Goal: Go to known website: Access a specific website the user already knows

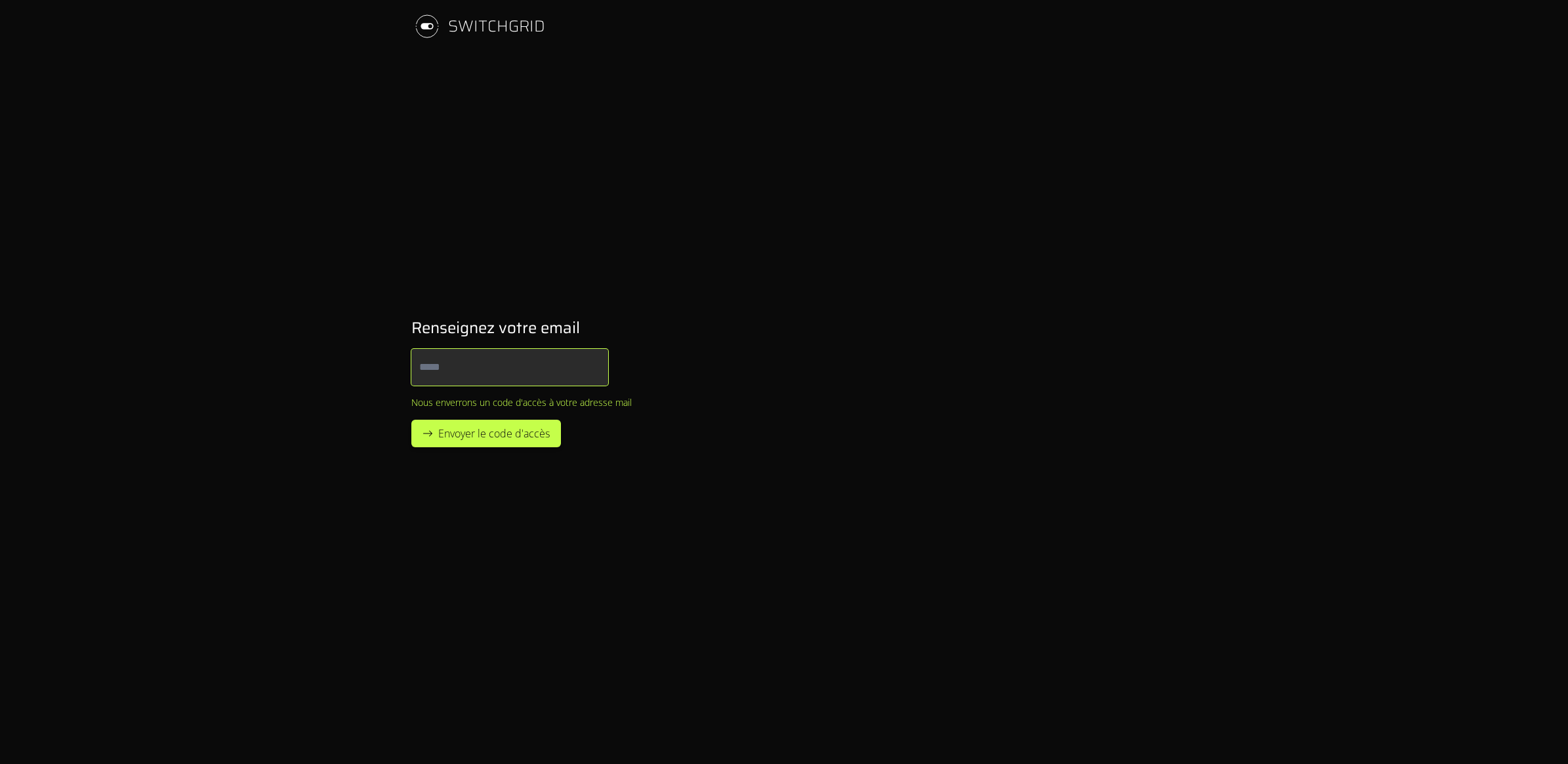
drag, startPoint x: 0, startPoint y: 0, endPoint x: 443, endPoint y: 378, distance: 582.4
click at [443, 378] on input "Email" at bounding box center [509, 367] width 197 height 37
type input "**********"
click at [477, 438] on span "Envoyer le code d'accès" at bounding box center [494, 433] width 111 height 16
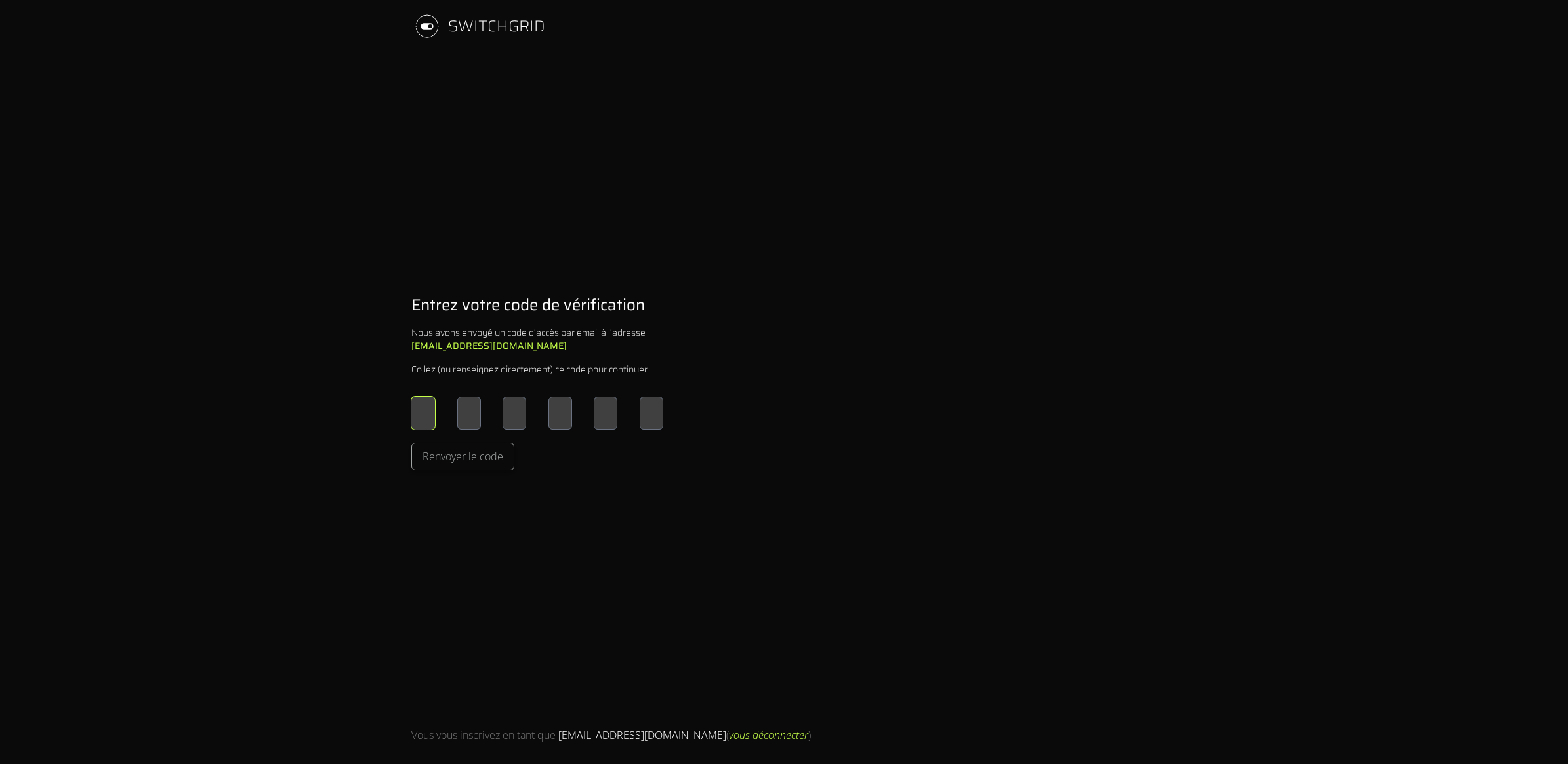
type input "*"
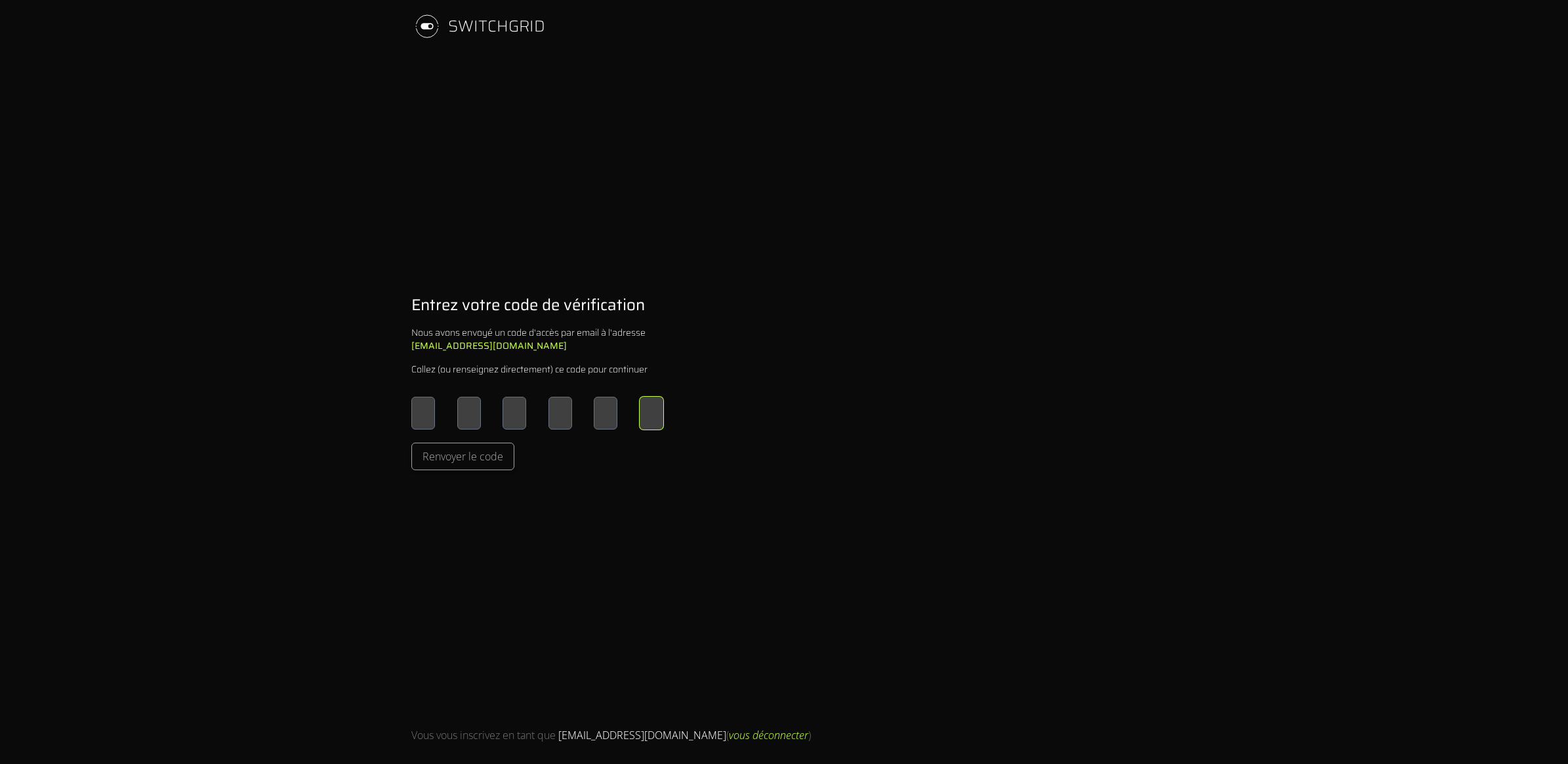
type input "*"
